Goal: Information Seeking & Learning: Learn about a topic

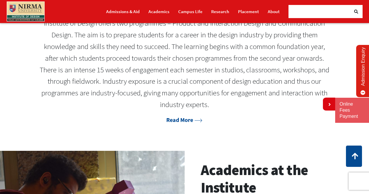
scroll to position [292, 0]
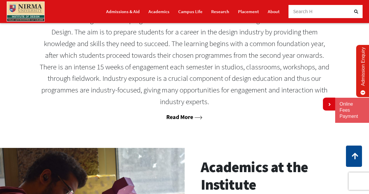
click at [180, 118] on link "Read More" at bounding box center [184, 116] width 36 height 7
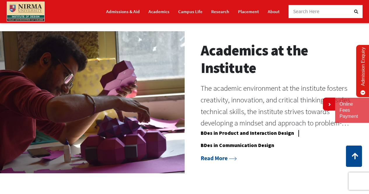
scroll to position [437, 0]
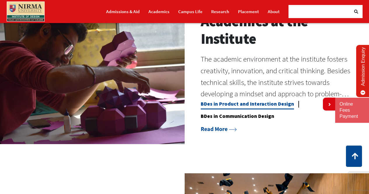
click at [221, 105] on link "BDes in Product and Interaction Design" at bounding box center [247, 105] width 93 height 9
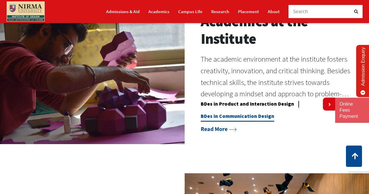
click at [226, 115] on link "BDes in Communication Design" at bounding box center [237, 117] width 73 height 9
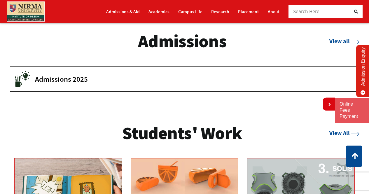
scroll to position [758, 0]
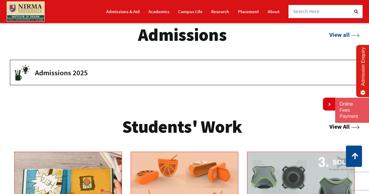
click at [343, 128] on link "View All" at bounding box center [344, 126] width 30 height 7
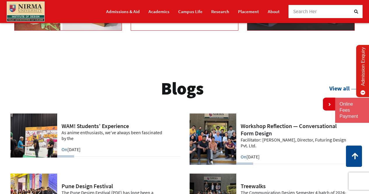
scroll to position [1079, 0]
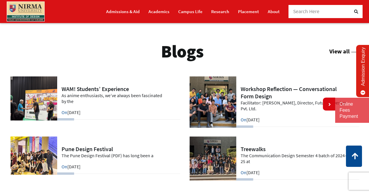
click at [333, 50] on link "View all" at bounding box center [344, 51] width 30 height 7
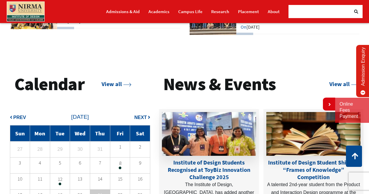
scroll to position [1225, 0]
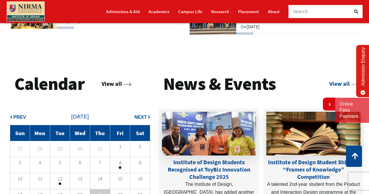
click at [120, 83] on link "View all" at bounding box center [116, 83] width 30 height 7
click at [339, 82] on link "View all" at bounding box center [344, 83] width 30 height 7
click at [338, 84] on link "View all" at bounding box center [344, 83] width 30 height 7
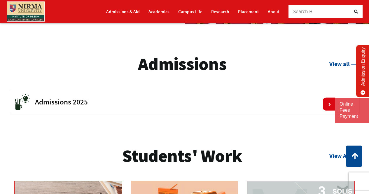
scroll to position [583, 0]
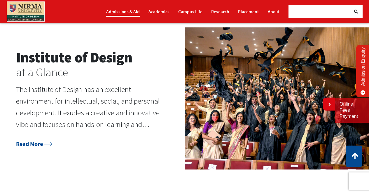
click at [124, 14] on link "Admissions & Aid" at bounding box center [123, 11] width 34 height 10
click at [158, 10] on link "Academics" at bounding box center [158, 11] width 21 height 10
click at [193, 11] on link "Campus Life" at bounding box center [190, 11] width 24 height 10
click at [217, 13] on link "Research" at bounding box center [220, 11] width 18 height 10
click at [238, 12] on li "Placement" at bounding box center [249, 11] width 30 height 17
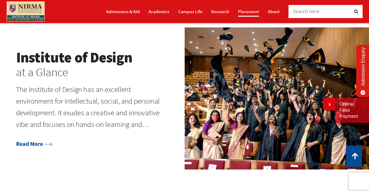
click at [255, 10] on link "Placement" at bounding box center [248, 11] width 21 height 10
click at [272, 12] on link "About" at bounding box center [274, 11] width 12 height 10
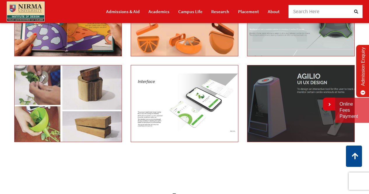
scroll to position [933, 0]
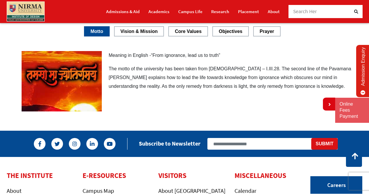
scroll to position [933, 0]
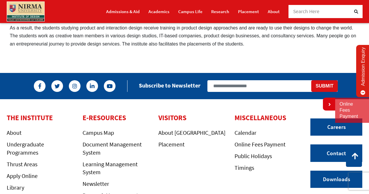
scroll to position [525, 0]
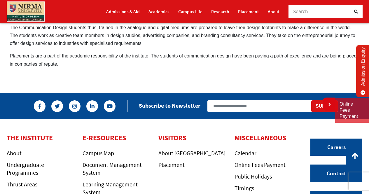
scroll to position [554, 0]
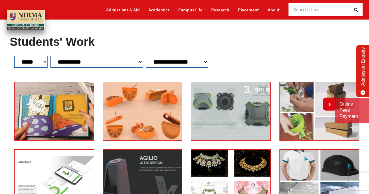
scroll to position [87, 0]
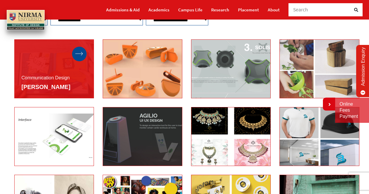
click at [81, 52] on icon at bounding box center [79, 54] width 8 height 4
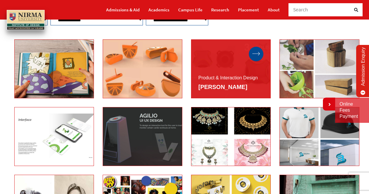
click at [259, 52] on icon at bounding box center [256, 54] width 8 height 4
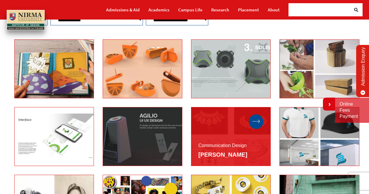
click at [258, 118] on div at bounding box center [256, 121] width 15 height 15
click at [258, 120] on icon at bounding box center [256, 122] width 8 height 4
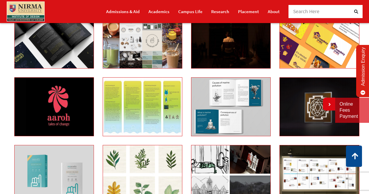
scroll to position [583, 0]
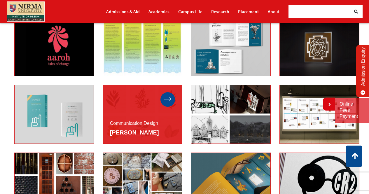
click at [167, 98] on icon at bounding box center [168, 99] width 8 height 4
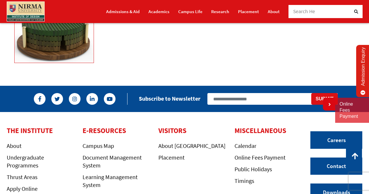
scroll to position [2042, 0]
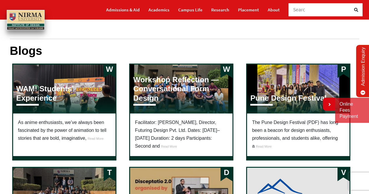
scroll to position [29, 0]
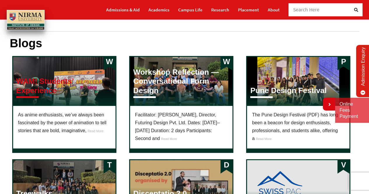
click at [49, 88] on h3 "WAM! Students’ Experience" at bounding box center [64, 86] width 96 height 18
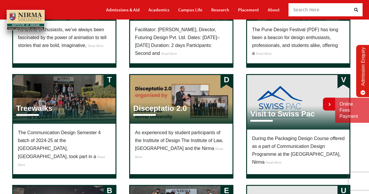
scroll to position [117, 0]
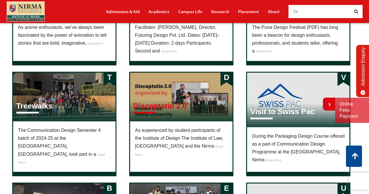
click at [160, 106] on h3 "Disceptatio 2.0" at bounding box center [160, 105] width 54 height 9
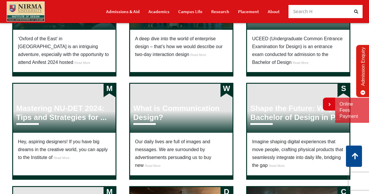
scroll to position [321, 0]
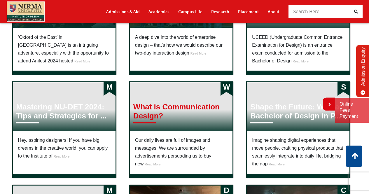
click at [152, 113] on h3 "What is Communication Design?" at bounding box center [181, 111] width 96 height 18
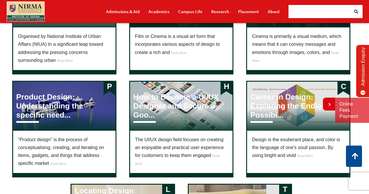
scroll to position [554, 0]
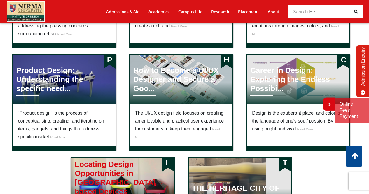
click at [99, 175] on h3 "Locating Design Opportunities in IoT based Devices" at bounding box center [123, 178] width 96 height 36
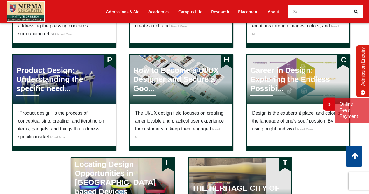
scroll to position [642, 0]
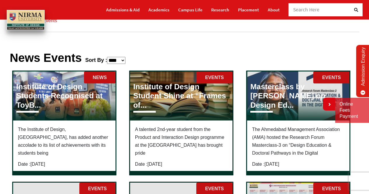
scroll to position [58, 0]
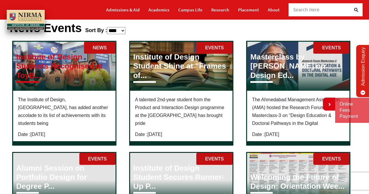
click at [69, 59] on h3 "Institute of Design Students Recognised at ToyB..." at bounding box center [64, 65] width 96 height 27
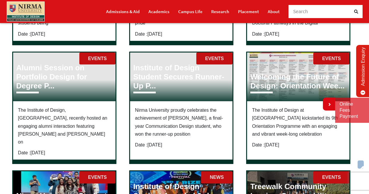
scroll to position [175, 0]
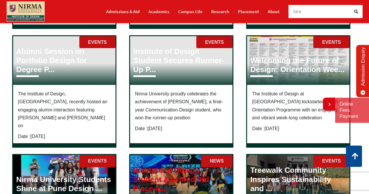
click at [164, 167] on h3 "Institute of Design Student Awarded 3rd Place a..." at bounding box center [181, 179] width 96 height 27
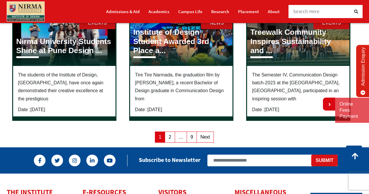
scroll to position [292, 0]
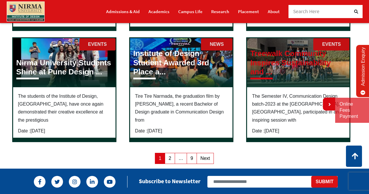
click at [270, 49] on h3 "Treewalk Community Inspires Sustainability and ..." at bounding box center [298, 62] width 96 height 27
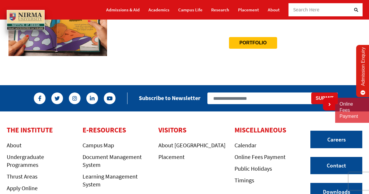
scroll to position [117, 0]
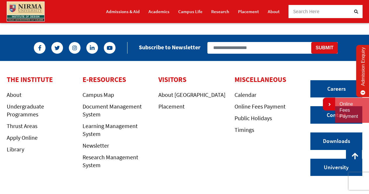
scroll to position [289, 0]
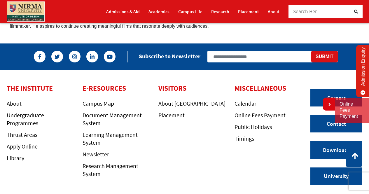
scroll to position [1017, 0]
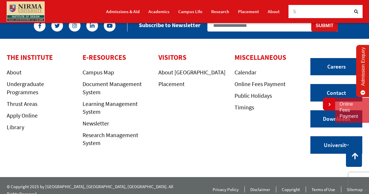
scroll to position [611, 0]
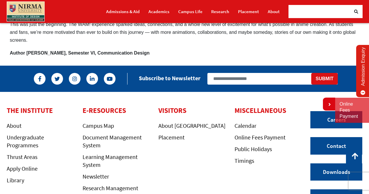
scroll to position [612, 0]
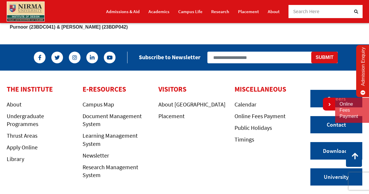
scroll to position [204, 0]
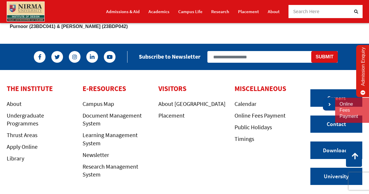
click at [331, 103] on link at bounding box center [329, 104] width 12 height 13
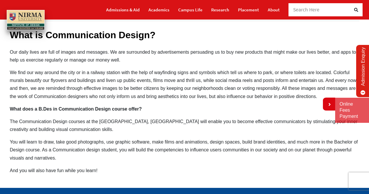
scroll to position [58, 0]
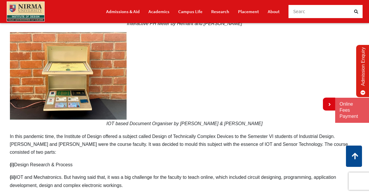
scroll to position [146, 0]
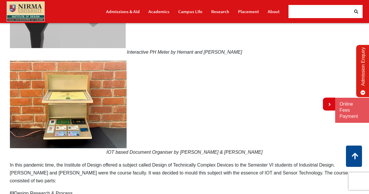
click at [192, 112] on p "IOT based Document Organiser by Devanshi & Tanya" at bounding box center [184, 108] width 349 height 95
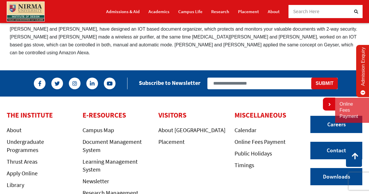
scroll to position [1739, 0]
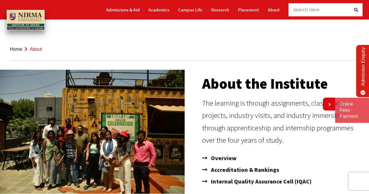
scroll to position [58, 0]
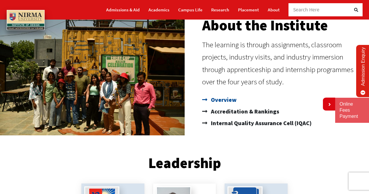
click at [220, 101] on span "Overview" at bounding box center [222, 100] width 27 height 12
click at [232, 110] on span "Accreditation & Rankings" at bounding box center [244, 112] width 70 height 12
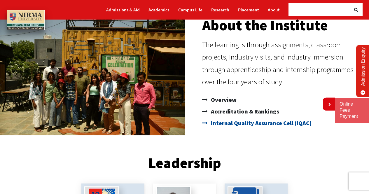
click at [242, 125] on span "Internal Quality Assurance Cell (IQAC)" at bounding box center [260, 123] width 102 height 12
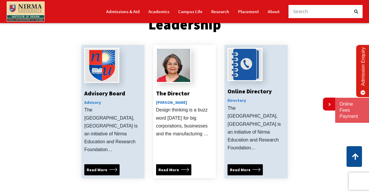
scroll to position [204, 0]
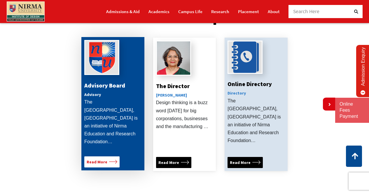
click at [100, 159] on span "Read More" at bounding box center [97, 162] width 21 height 6
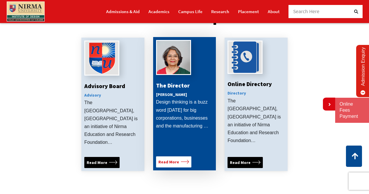
click at [177, 159] on span "Read More" at bounding box center [168, 162] width 21 height 6
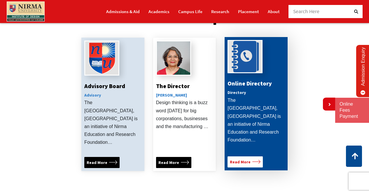
click at [247, 159] on span "Read More" at bounding box center [240, 162] width 21 height 6
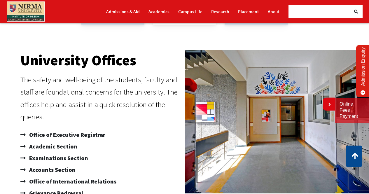
scroll to position [350, 0]
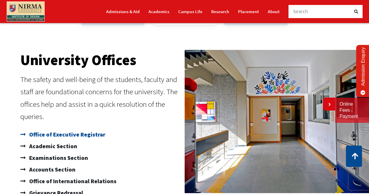
click at [71, 129] on span "Office of Executive Registrar" at bounding box center [67, 135] width 78 height 12
click at [58, 140] on span "Academic Section" at bounding box center [53, 146] width 50 height 12
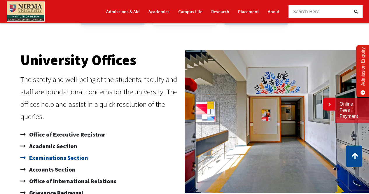
click at [64, 152] on span "Examinations Section" at bounding box center [58, 158] width 60 height 12
click at [52, 164] on span "Accounts Section" at bounding box center [52, 170] width 48 height 12
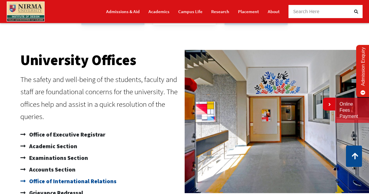
click at [72, 175] on span "Office of International Relations" at bounding box center [72, 181] width 89 height 12
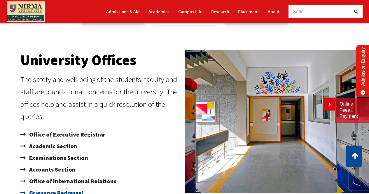
click at [49, 187] on span "Grievance Redressal" at bounding box center [55, 193] width 55 height 12
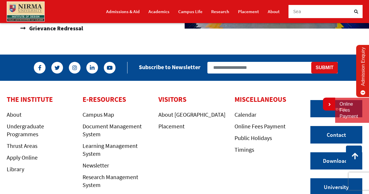
scroll to position [545, 0]
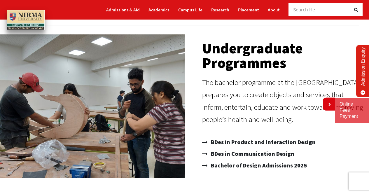
scroll to position [58, 0]
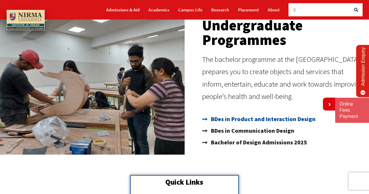
click at [238, 117] on span "BDes in Product and Interaction Design" at bounding box center [262, 119] width 106 height 12
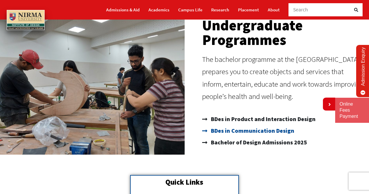
click at [241, 129] on span "BDes in Communication Design" at bounding box center [251, 131] width 85 height 12
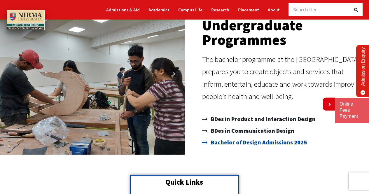
click at [241, 145] on span "Bachelor of Design Admissions 2025" at bounding box center [257, 142] width 97 height 12
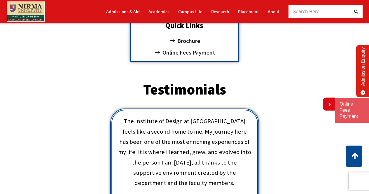
scroll to position [204, 0]
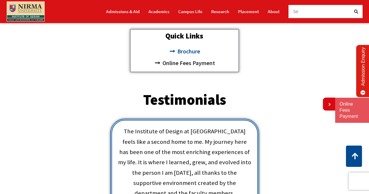
click at [191, 53] on span "Brochure" at bounding box center [188, 51] width 24 height 12
click at [192, 63] on span "Online Fees Payment" at bounding box center [188, 63] width 54 height 12
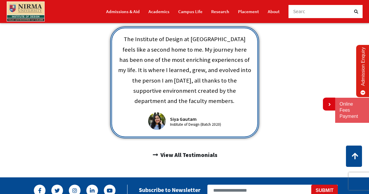
scroll to position [321, 0]
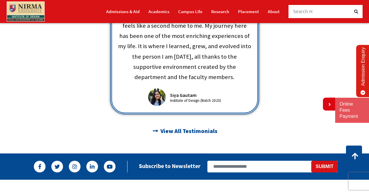
click at [179, 126] on span "View All Testimonials" at bounding box center [188, 131] width 58 height 10
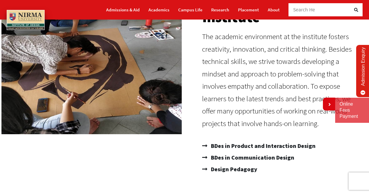
scroll to position [87, 0]
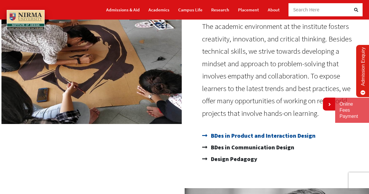
click at [256, 137] on span "BDes in Product and Interaction Design" at bounding box center [262, 136] width 106 height 12
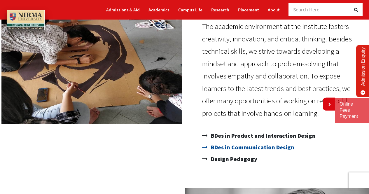
click at [252, 149] on span "BDes in Communication Design" at bounding box center [251, 147] width 85 height 12
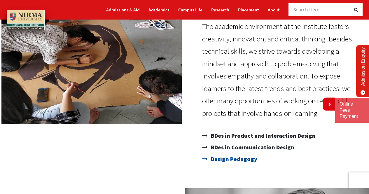
click at [241, 161] on span "Design Pedagogy" at bounding box center [233, 159] width 48 height 12
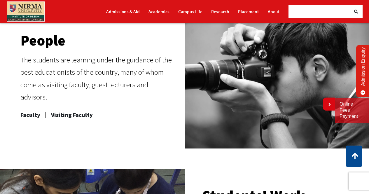
scroll to position [292, 0]
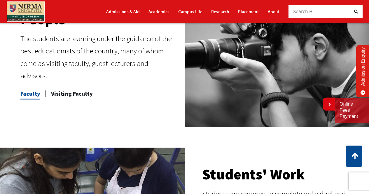
click at [34, 91] on span "Faculty" at bounding box center [30, 94] width 20 height 12
click at [71, 89] on span "Visiting Faculty" at bounding box center [72, 94] width 42 height 12
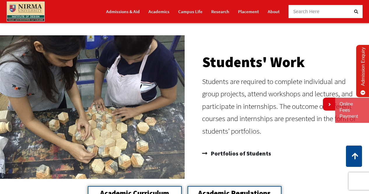
scroll to position [437, 0]
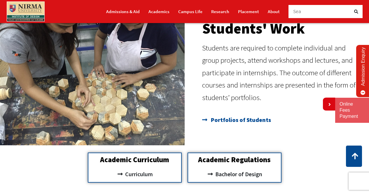
click at [222, 119] on span "Portfolios of Students" at bounding box center [240, 120] width 62 height 12
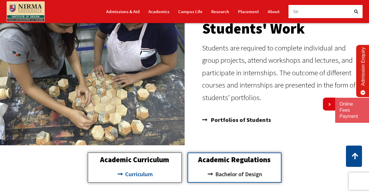
click at [142, 172] on span "Curriculum" at bounding box center [138, 174] width 29 height 10
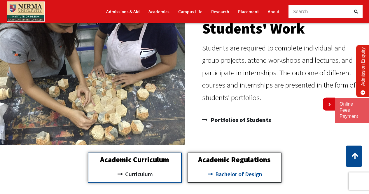
click at [217, 171] on span "Bachelor of Design" at bounding box center [238, 174] width 48 height 10
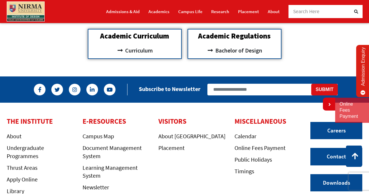
scroll to position [583, 0]
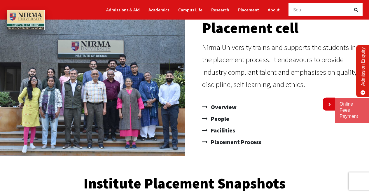
scroll to position [58, 0]
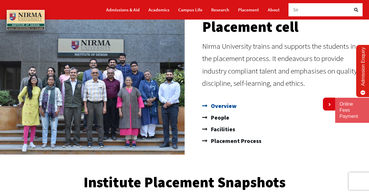
click at [231, 106] on span "Overview" at bounding box center [222, 106] width 27 height 12
click at [223, 115] on span "People" at bounding box center [219, 118] width 20 height 12
click at [226, 130] on span "Facilities" at bounding box center [222, 129] width 26 height 12
click at [232, 143] on span "Placement Process" at bounding box center [235, 141] width 52 height 12
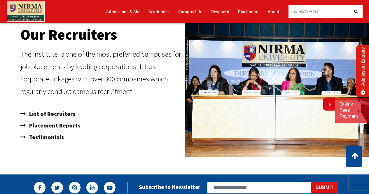
scroll to position [350, 0]
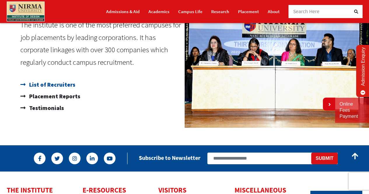
click at [66, 82] on span "List of Recruiters" at bounding box center [52, 85] width 48 height 12
click at [69, 94] on span "Placement Reports" at bounding box center [54, 96] width 52 height 12
click at [41, 109] on span "Testimonials" at bounding box center [46, 108] width 36 height 12
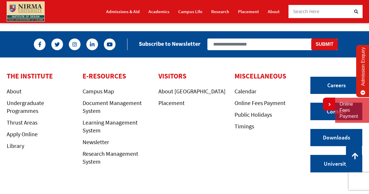
scroll to position [487, 0]
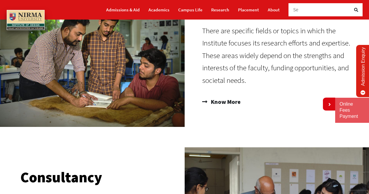
scroll to position [87, 0]
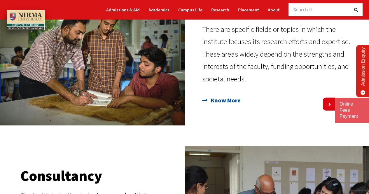
click at [224, 103] on span "Know More" at bounding box center [224, 100] width 31 height 10
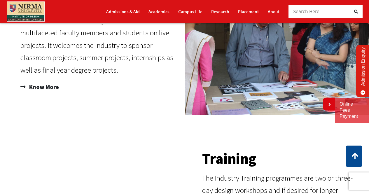
scroll to position [262, 0]
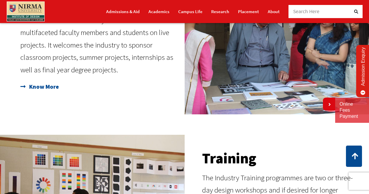
click at [48, 83] on span "Know More" at bounding box center [43, 87] width 31 height 10
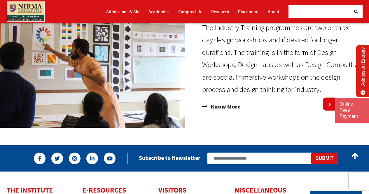
scroll to position [437, 0]
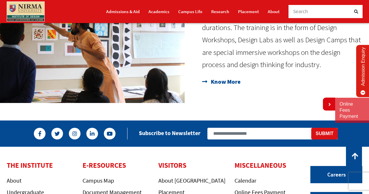
click at [216, 86] on span "Know More" at bounding box center [224, 82] width 31 height 10
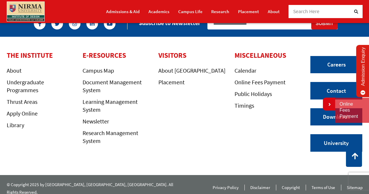
scroll to position [550, 0]
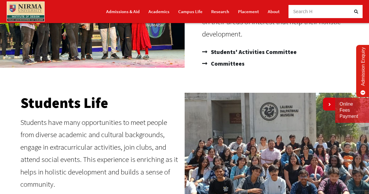
scroll to position [117, 0]
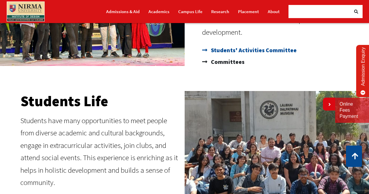
click at [236, 51] on span "Students' Activities Committee" at bounding box center [252, 50] width 87 height 12
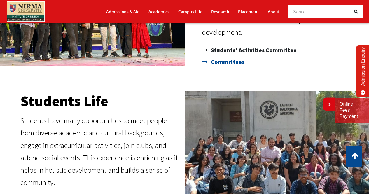
click at [229, 61] on span "Committees" at bounding box center [226, 62] width 35 height 12
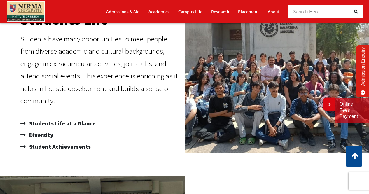
scroll to position [204, 0]
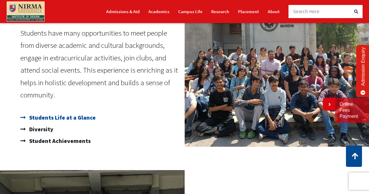
click at [45, 119] on span "Students Life at a Glance" at bounding box center [62, 118] width 68 height 12
click at [43, 129] on span "Diversity" at bounding box center [41, 129] width 26 height 12
click at [52, 140] on span "Student Achievements" at bounding box center [59, 141] width 63 height 12
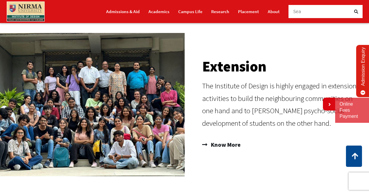
scroll to position [350, 0]
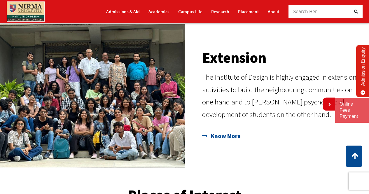
click at [224, 136] on span "Know More" at bounding box center [224, 136] width 31 height 10
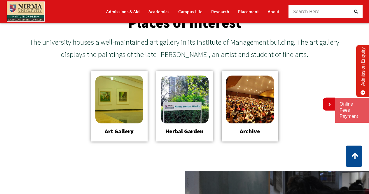
scroll to position [525, 0]
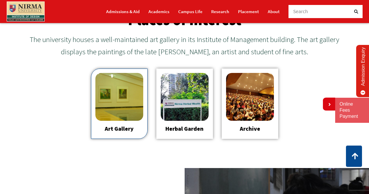
click at [122, 132] on link "Art Gallery" at bounding box center [119, 128] width 29 height 7
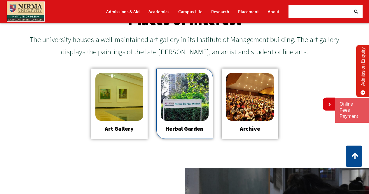
click at [181, 123] on div "Herbal Garden" at bounding box center [185, 102] width 48 height 59
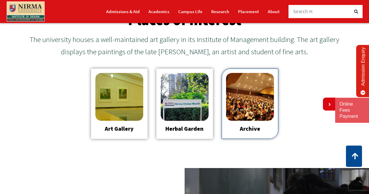
click at [260, 101] on img at bounding box center [250, 97] width 48 height 48
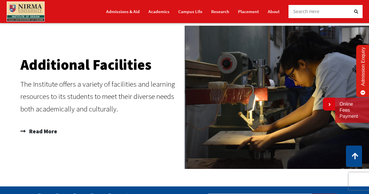
scroll to position [671, 0]
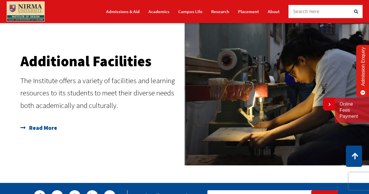
click at [40, 127] on span "Read More" at bounding box center [42, 128] width 29 height 12
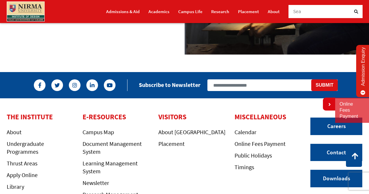
scroll to position [612, 0]
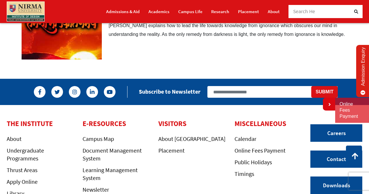
scroll to position [962, 0]
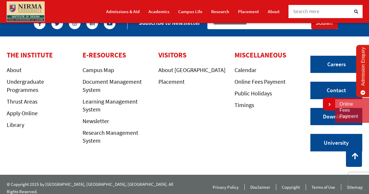
scroll to position [220, 0]
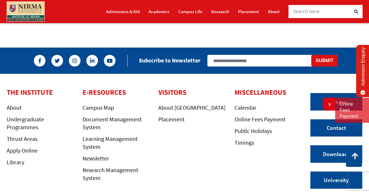
scroll to position [583, 0]
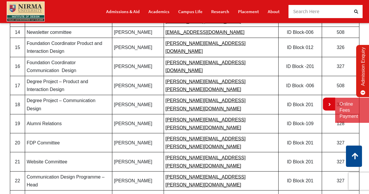
scroll to position [463, 0]
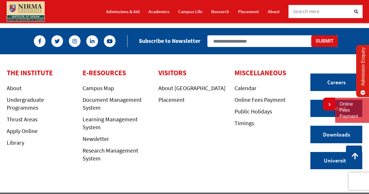
scroll to position [336, 0]
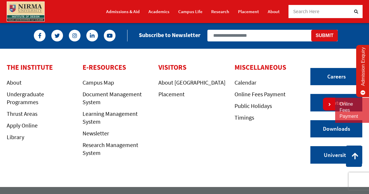
scroll to position [416, 0]
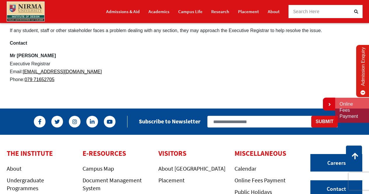
scroll to position [262, 0]
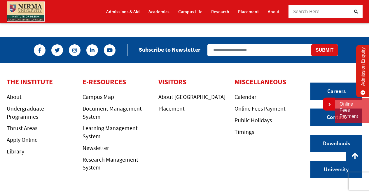
scroll to position [379, 0]
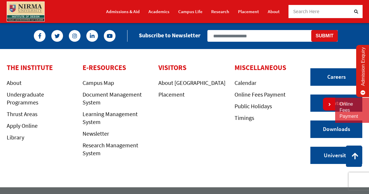
scroll to position [175, 0]
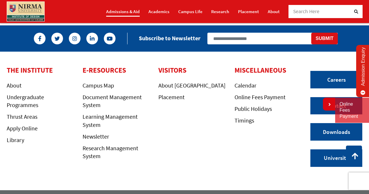
scroll to position [549, 0]
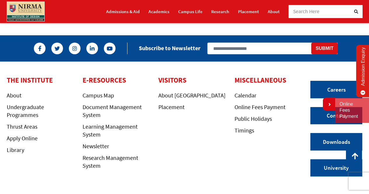
scroll to position [321, 0]
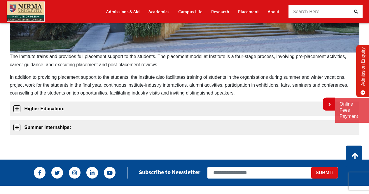
scroll to position [262, 0]
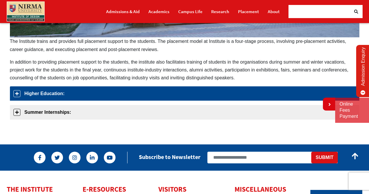
click at [144, 92] on link "Higher Education:" at bounding box center [184, 93] width 349 height 14
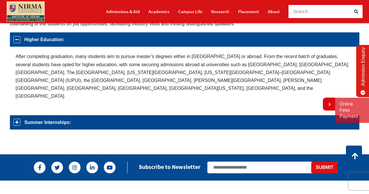
scroll to position [314, 0]
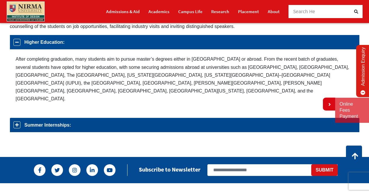
click at [68, 118] on link "Summer Internships:" at bounding box center [184, 125] width 349 height 14
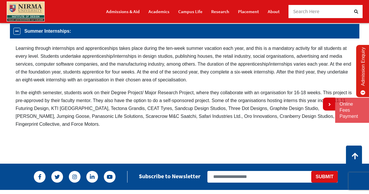
scroll to position [332, 0]
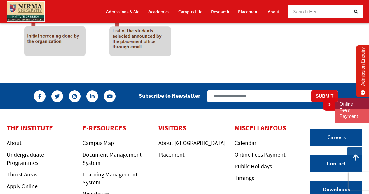
scroll to position [204, 0]
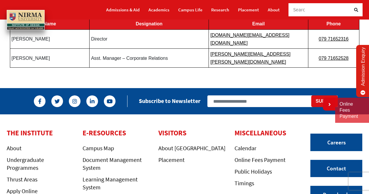
scroll to position [87, 0]
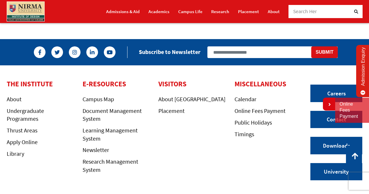
scroll to position [321, 0]
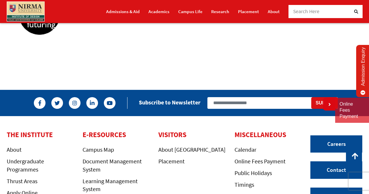
scroll to position [408, 0]
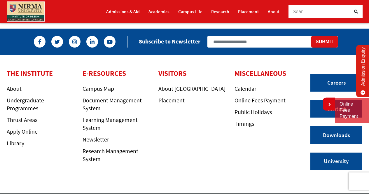
scroll to position [147, 0]
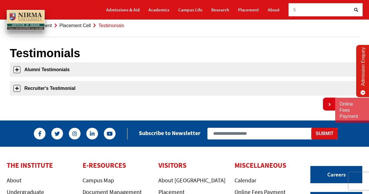
scroll to position [58, 0]
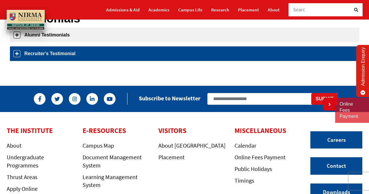
click at [113, 47] on link "Recruiter's Testimonial" at bounding box center [184, 53] width 349 height 14
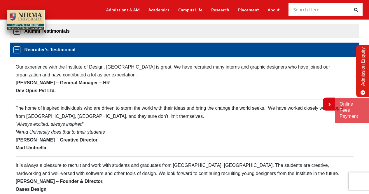
scroll to position [70, 0]
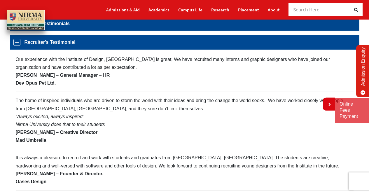
click at [80, 25] on link "Alumni Testimonials" at bounding box center [184, 23] width 349 height 14
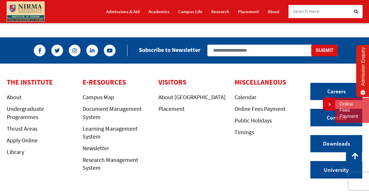
scroll to position [436, 0]
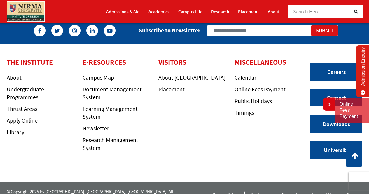
scroll to position [397, 0]
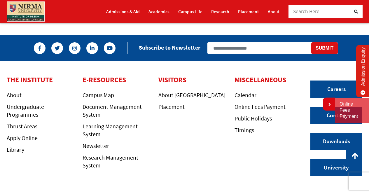
scroll to position [321, 0]
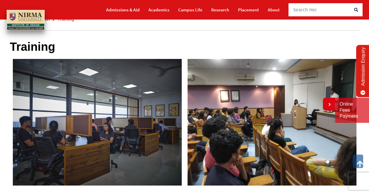
scroll to position [29, 0]
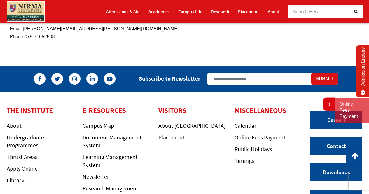
scroll to position [689, 0]
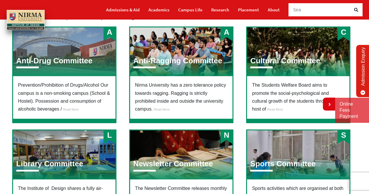
scroll to position [87, 0]
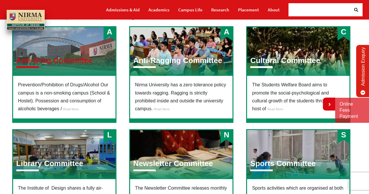
click at [80, 58] on h3 "Anti-Drug Committee" at bounding box center [54, 60] width 76 height 9
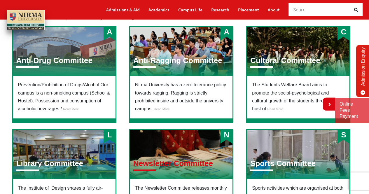
click at [178, 162] on h3 "Newsletter Committee" at bounding box center [173, 163] width 80 height 9
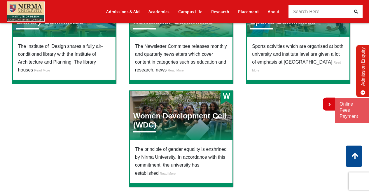
scroll to position [233, 0]
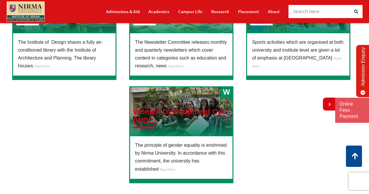
click at [180, 111] on h3 "Women Development Cell (WDC)" at bounding box center [181, 116] width 96 height 18
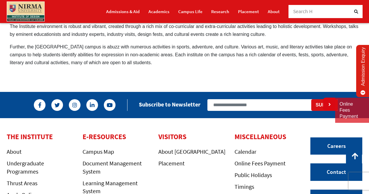
scroll to position [321, 0]
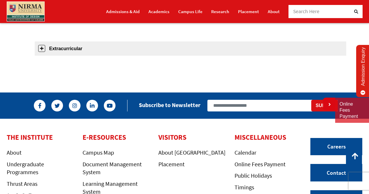
scroll to position [612, 0]
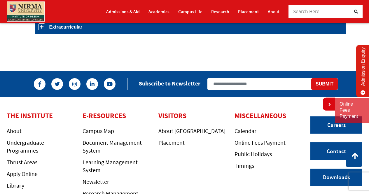
click at [73, 27] on link "Extracurricular" at bounding box center [190, 27] width 311 height 14
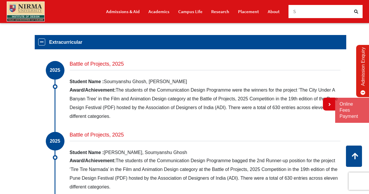
scroll to position [724, 0]
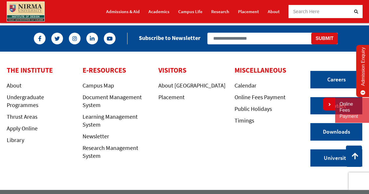
scroll to position [387, 0]
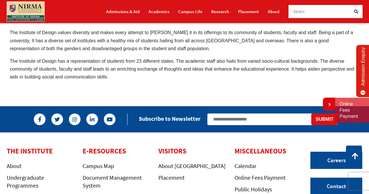
scroll to position [262, 0]
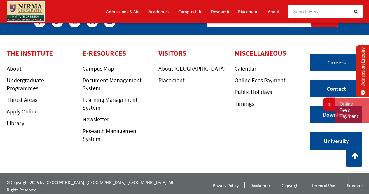
scroll to position [252, 0]
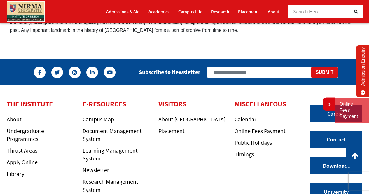
scroll to position [175, 0]
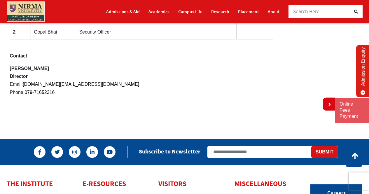
scroll to position [379, 0]
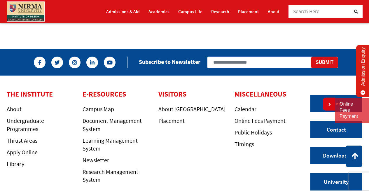
scroll to position [379, 0]
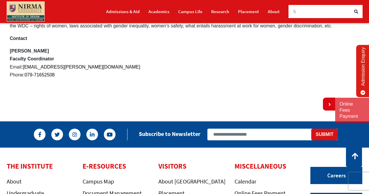
scroll to position [525, 0]
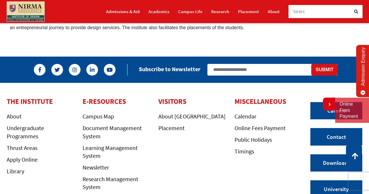
scroll to position [554, 0]
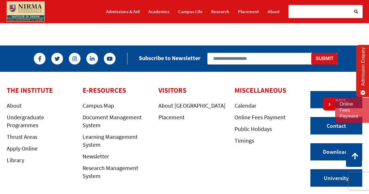
scroll to position [583, 0]
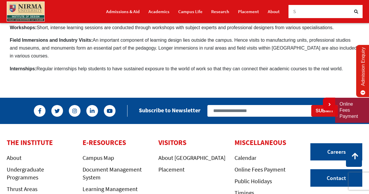
scroll to position [408, 0]
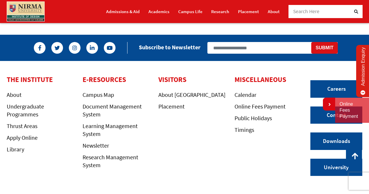
scroll to position [817, 0]
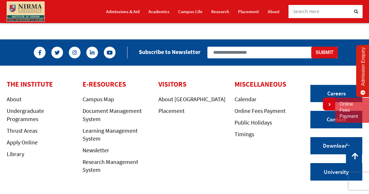
scroll to position [2975, 0]
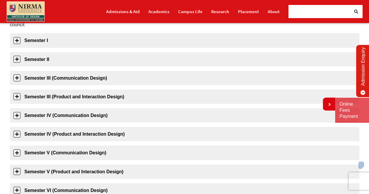
scroll to position [117, 0]
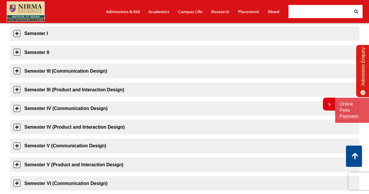
click at [82, 80] on div "Semester I Course Code Course Name 1DD101CC24 Drawing I 1DD102CC24 Elements and…" at bounding box center [184, 157] width 349 height 262
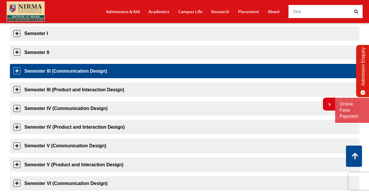
click at [82, 69] on link "Semester III (Communication Design)" at bounding box center [184, 71] width 349 height 14
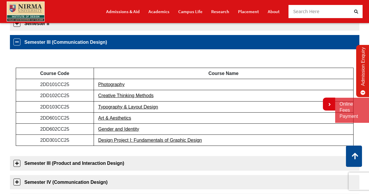
click at [94, 89] on td "Photography" at bounding box center [224, 84] width 260 height 11
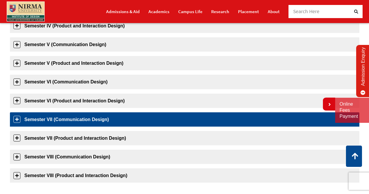
click at [93, 115] on link "Semester VII (Communication Design)" at bounding box center [184, 119] width 349 height 14
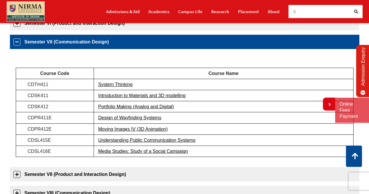
scroll to position [303, 0]
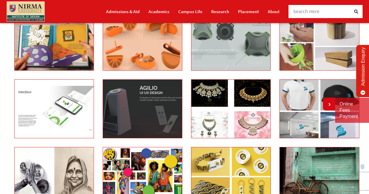
scroll to position [117, 0]
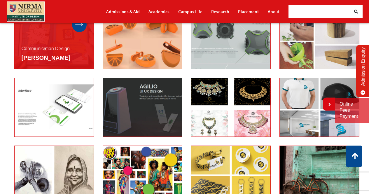
click at [81, 24] on icon at bounding box center [79, 25] width 8 height 4
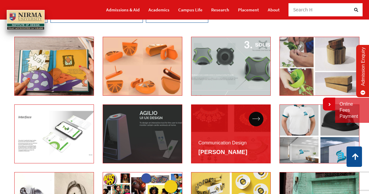
scroll to position [87, 0]
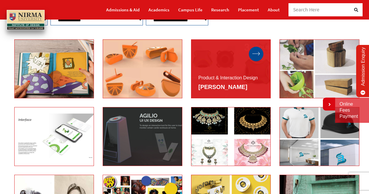
click at [258, 53] on icon at bounding box center [256, 54] width 8 height 4
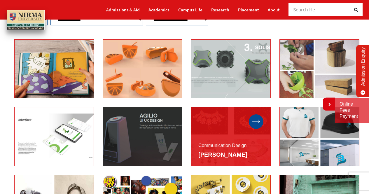
click at [255, 121] on icon at bounding box center [256, 122] width 8 height 4
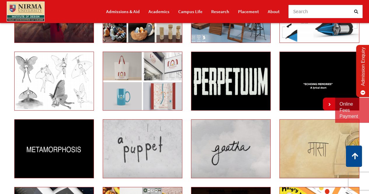
scroll to position [379, 0]
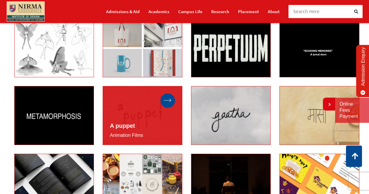
click at [170, 101] on icon at bounding box center [168, 101] width 8 height 4
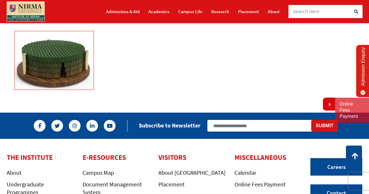
scroll to position [1925, 0]
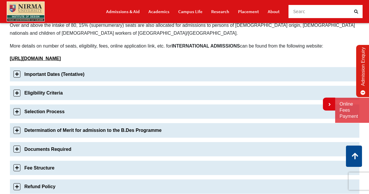
scroll to position [175, 0]
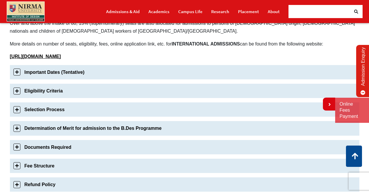
click at [119, 109] on link "Selection Process" at bounding box center [184, 109] width 349 height 14
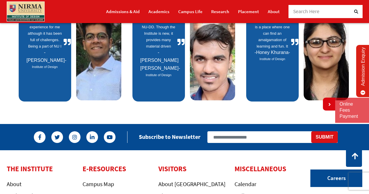
scroll to position [609, 0]
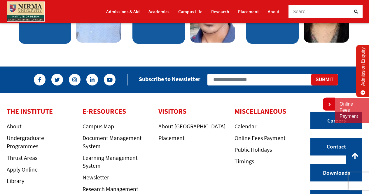
scroll to position [496, 0]
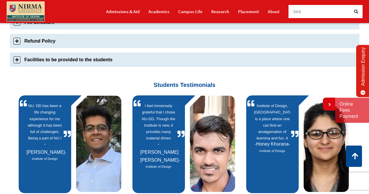
scroll to position [321, 0]
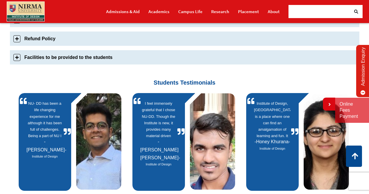
click at [163, 59] on link "Facilities to be provided to the students" at bounding box center [184, 57] width 349 height 14
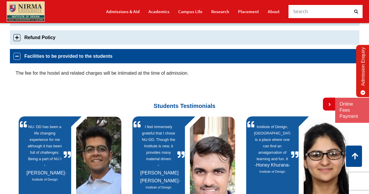
scroll to position [335, 0]
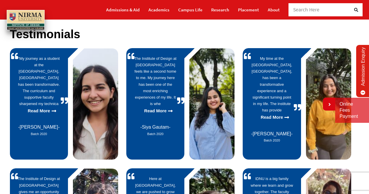
scroll to position [58, 0]
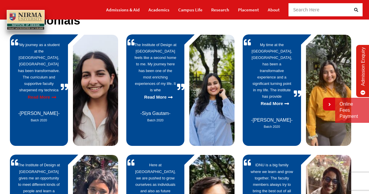
click at [37, 93] on p "Read More" at bounding box center [39, 97] width 42 height 8
click at [265, 100] on p "Read More" at bounding box center [272, 104] width 42 height 8
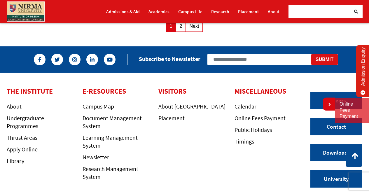
scroll to position [456, 0]
